Goal: Check status: Check status

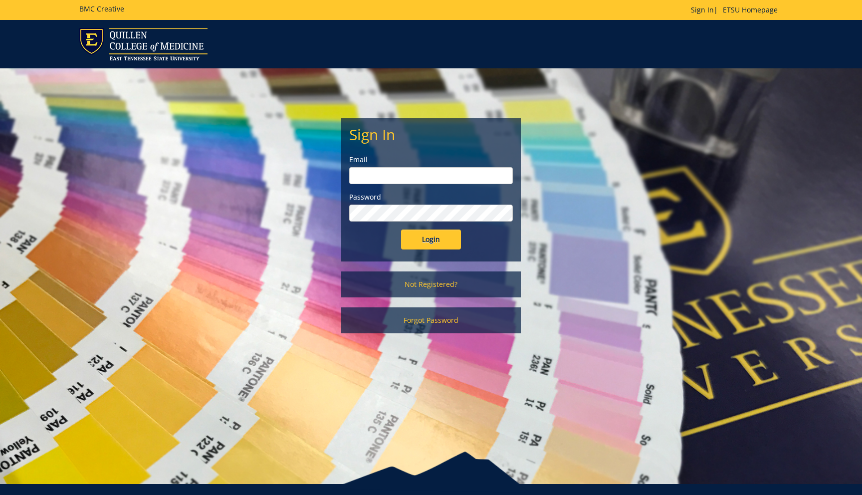
click at [424, 163] on label "Email" at bounding box center [431, 160] width 164 height 10
click at [423, 171] on input "email" at bounding box center [431, 175] width 164 height 17
type input "[EMAIL_ADDRESS][DOMAIN_NAME]"
click at [430, 246] on input "Login" at bounding box center [431, 239] width 60 height 20
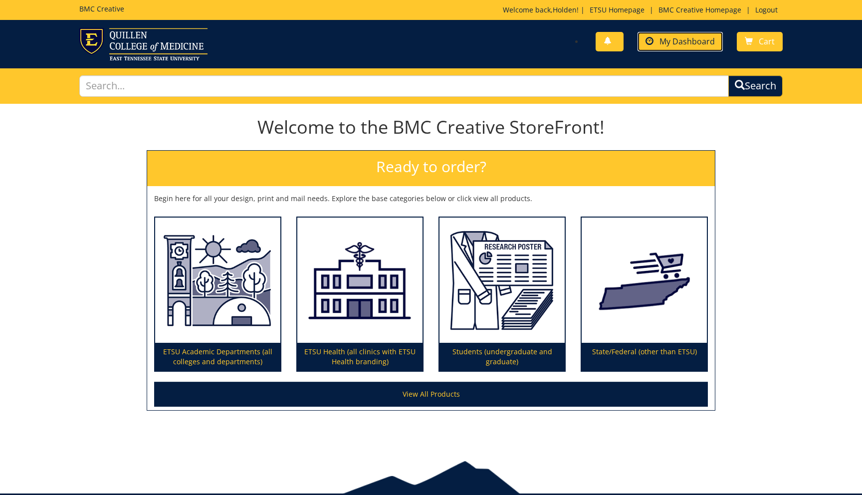
click at [686, 48] on link "My Dashboard" at bounding box center [680, 41] width 85 height 19
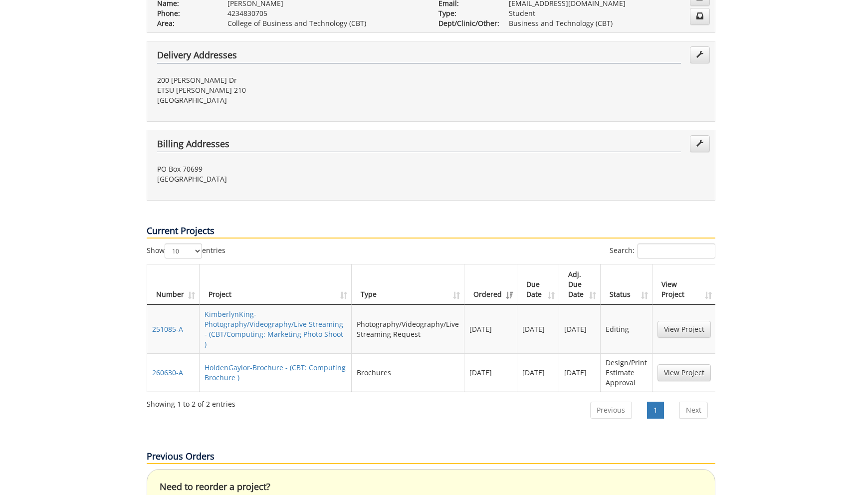
scroll to position [254, 0]
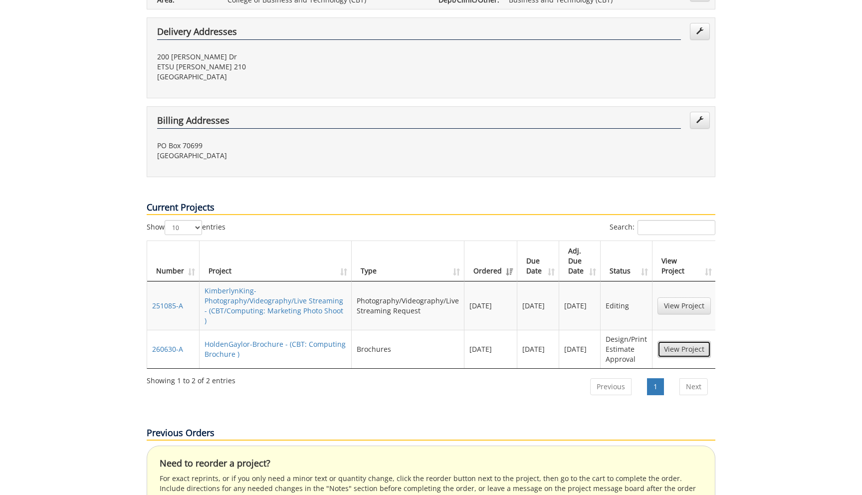
click at [690, 341] on link "View Project" at bounding box center [683, 349] width 53 height 17
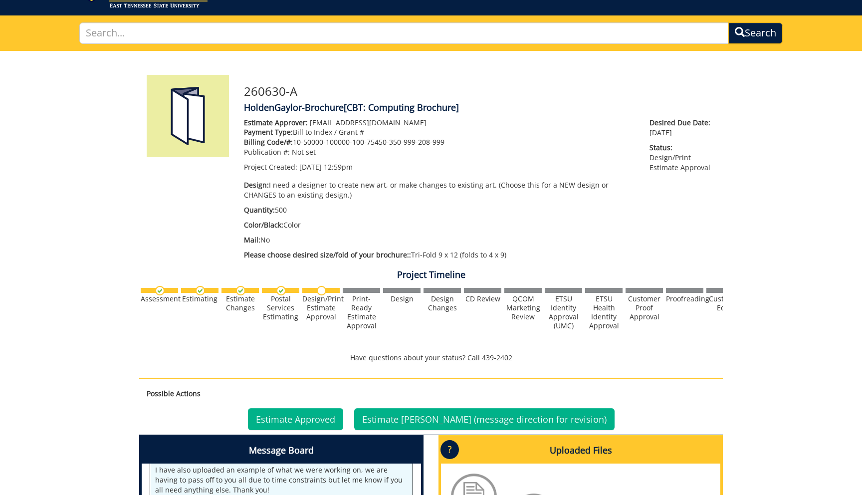
scroll to position [24, 0]
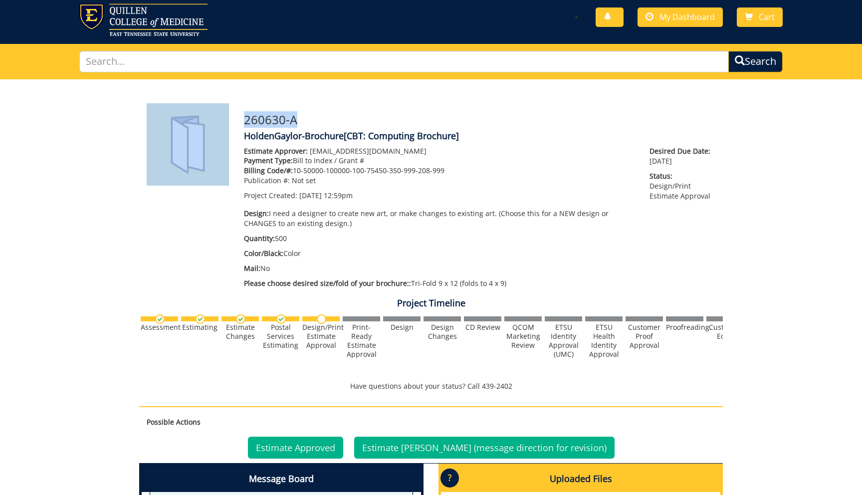
drag, startPoint x: 309, startPoint y: 117, endPoint x: 224, endPoint y: 121, distance: 85.4
click at [224, 121] on div "260630-A HoldenGaylor-Brochure [CBT: Computing Brochure] Estimate Approver: gay…" at bounding box center [431, 406] width 584 height 607
copy div "260630-A"
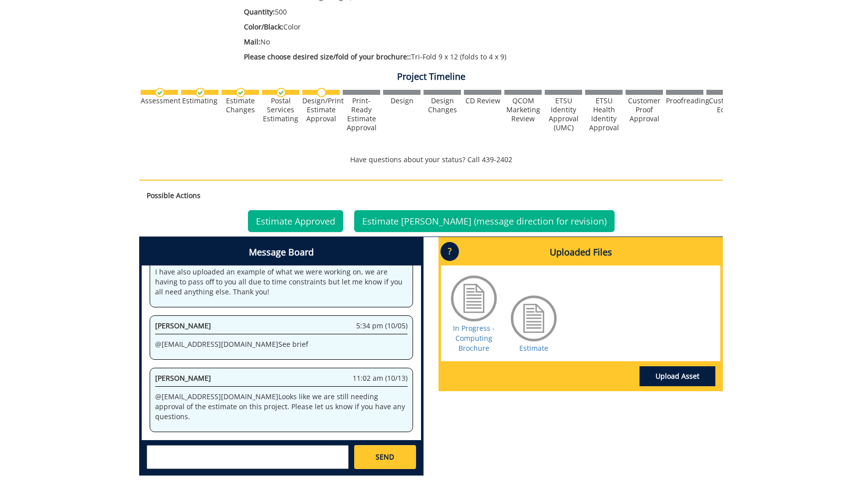
scroll to position [246, 0]
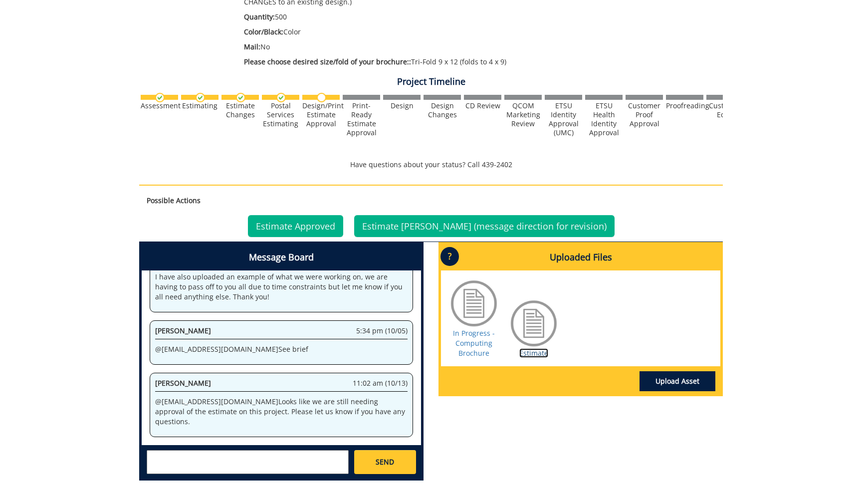
click at [528, 353] on link "Estimate" at bounding box center [533, 352] width 29 height 9
